Goal: Find specific page/section: Find specific page/section

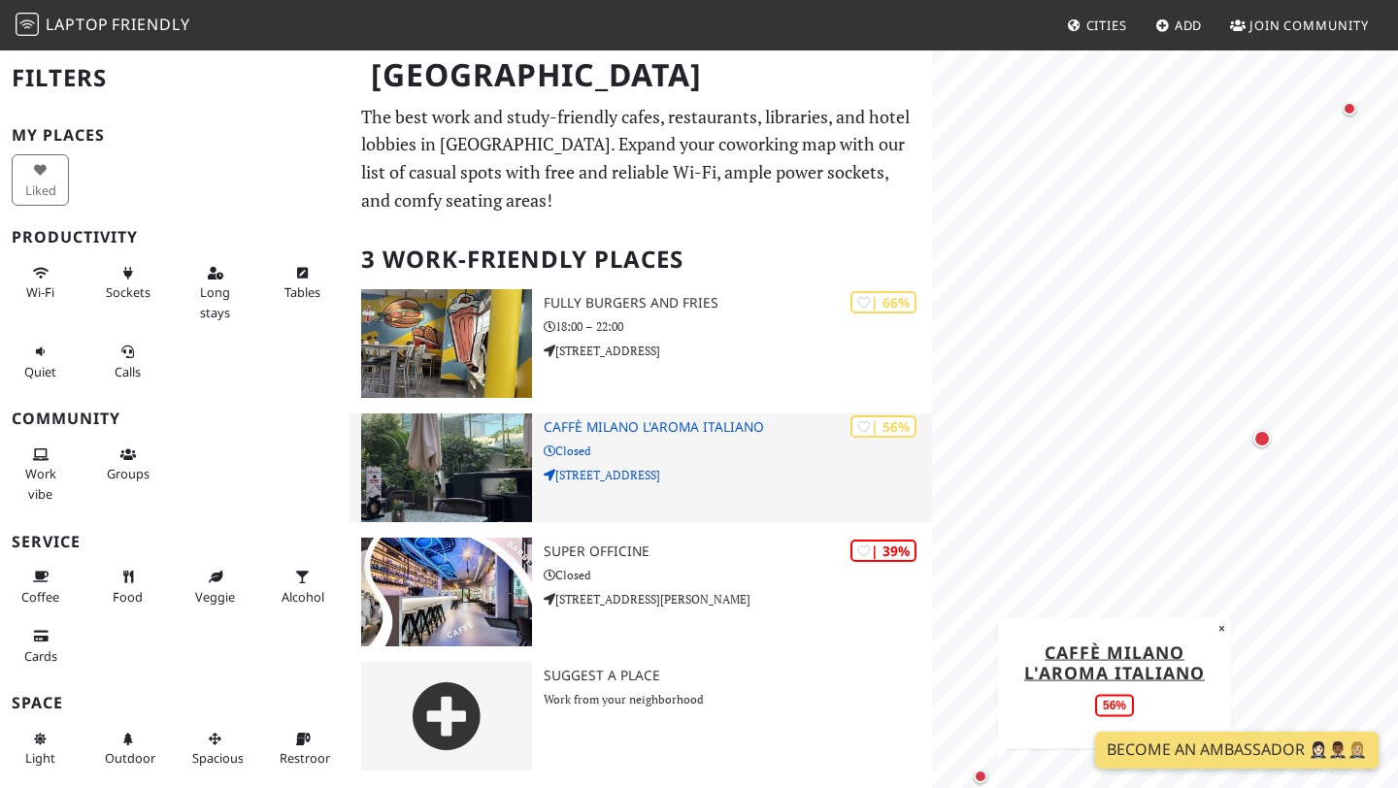
click at [474, 473] on img at bounding box center [446, 467] width 171 height 109
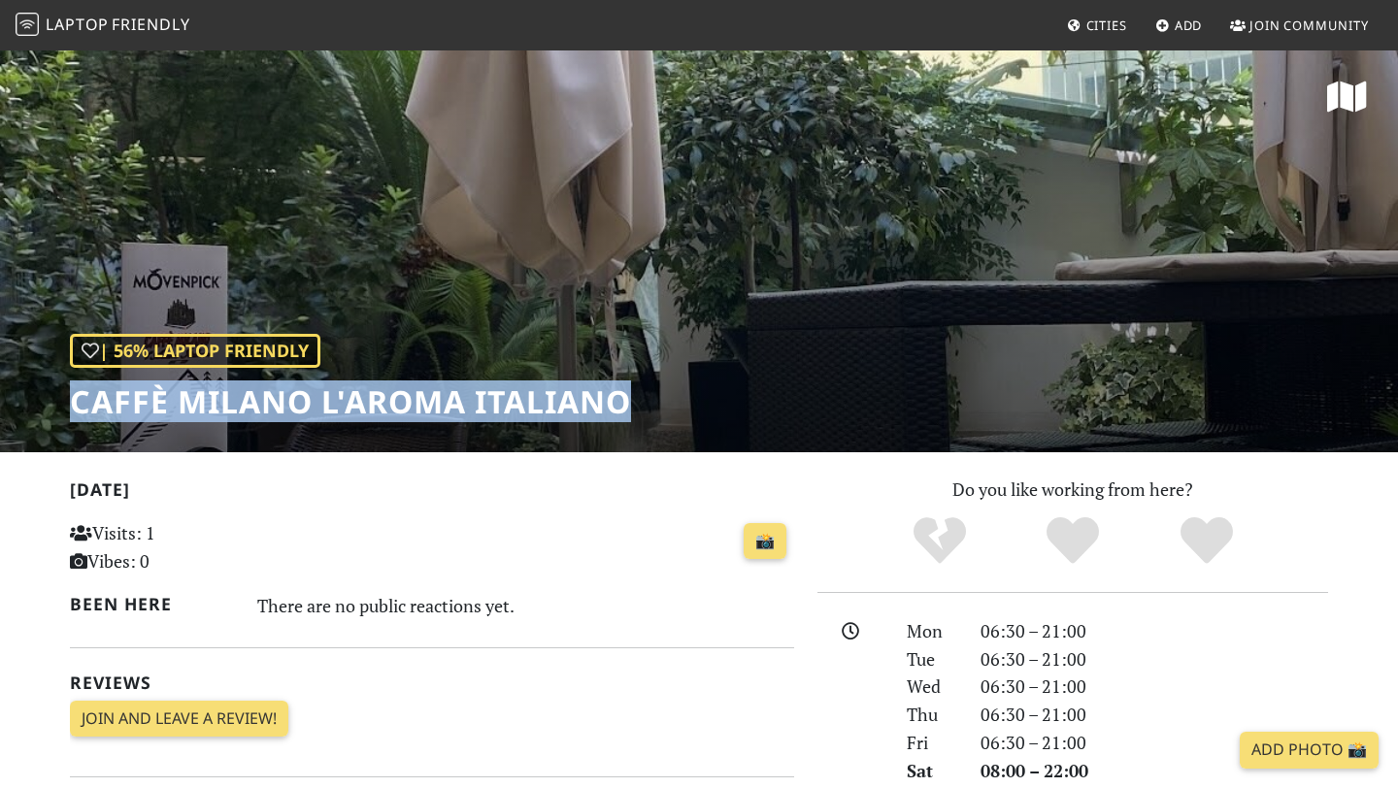
drag, startPoint x: 79, startPoint y: 404, endPoint x: 623, endPoint y: 447, distance: 546.2
click at [623, 447] on div "| 56% Laptop Friendly Caffè Milano L'Aroma Italiano" at bounding box center [699, 251] width 1398 height 404
copy h1 "Caffè Milano L'Aroma Italiano"
